Goal: Information Seeking & Learning: Learn about a topic

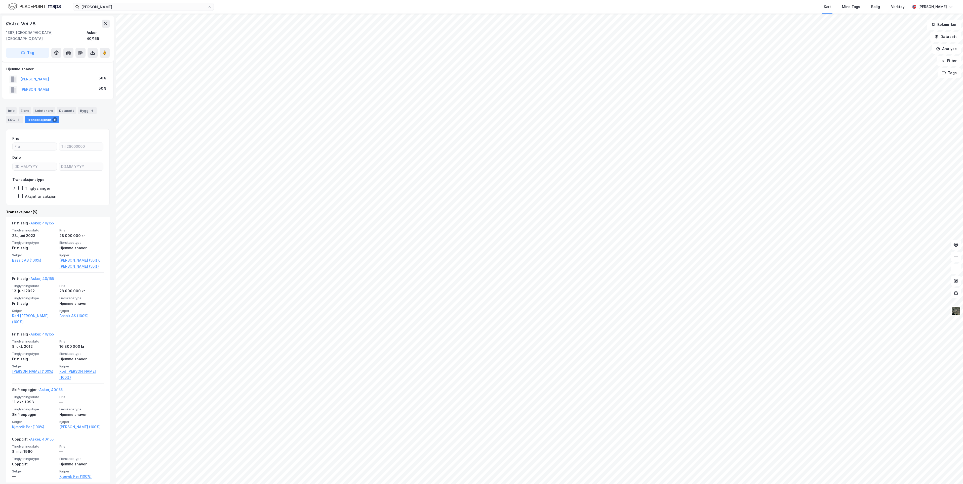
scroll to position [5, 0]
click at [105, 22] on icon at bounding box center [105, 21] width 3 height 3
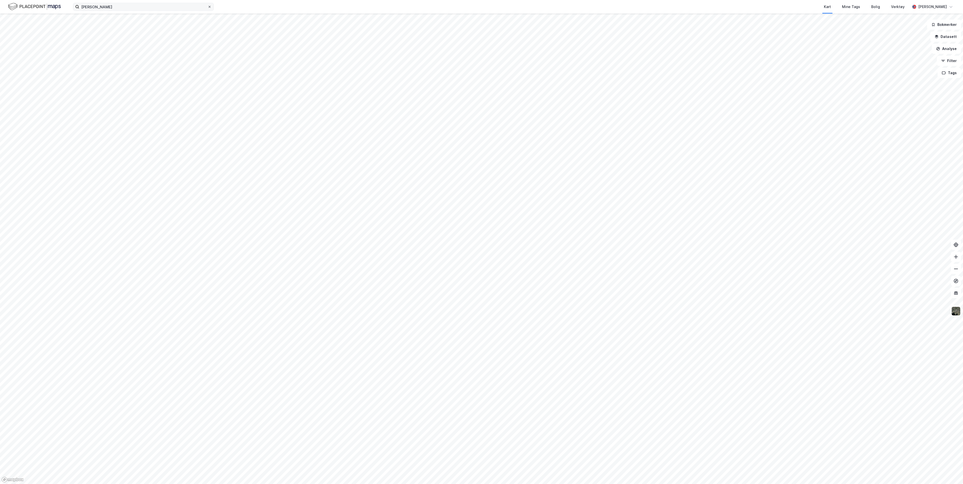
click at [208, 8] on icon at bounding box center [209, 6] width 3 height 3
click at [207, 8] on input "[PERSON_NAME]" at bounding box center [143, 7] width 128 height 8
click at [190, 5] on input at bounding box center [146, 7] width 134 height 8
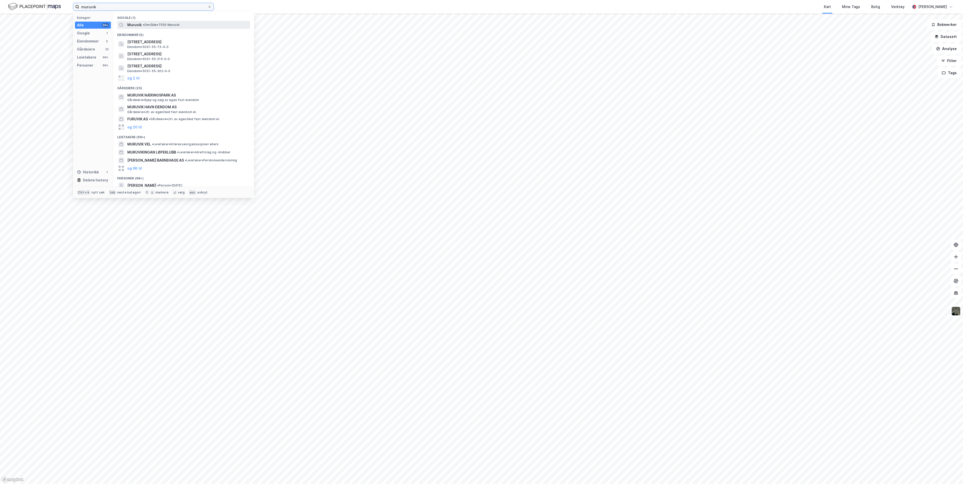
type input "muruvik"
click at [177, 22] on div "[PERSON_NAME] • 7550 Muruvik" at bounding box center [188, 25] width 122 height 6
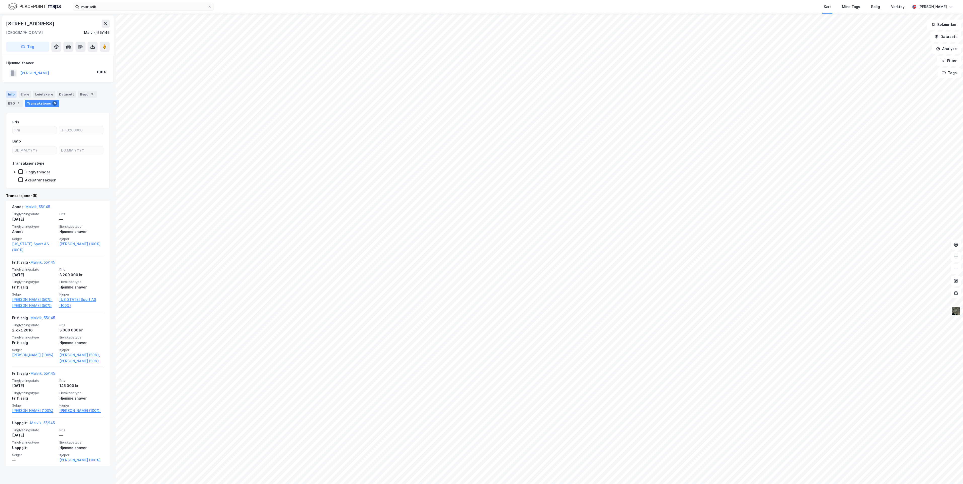
click at [9, 92] on div "Info" at bounding box center [11, 94] width 11 height 7
